Goal: Navigation & Orientation: Find specific page/section

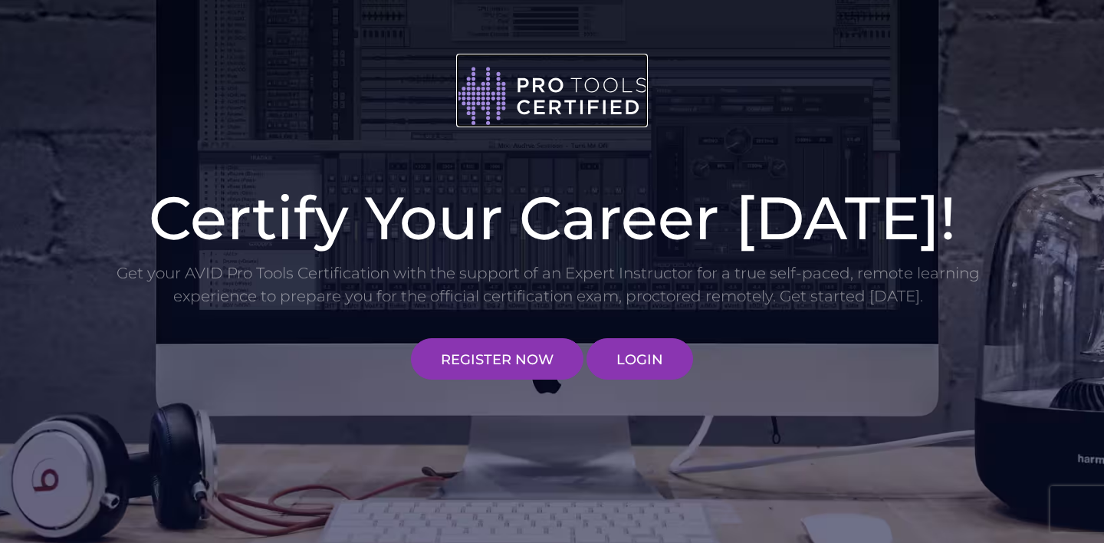
click at [576, 125] on img at bounding box center [552, 96] width 192 height 62
